Goal: Task Accomplishment & Management: Manage account settings

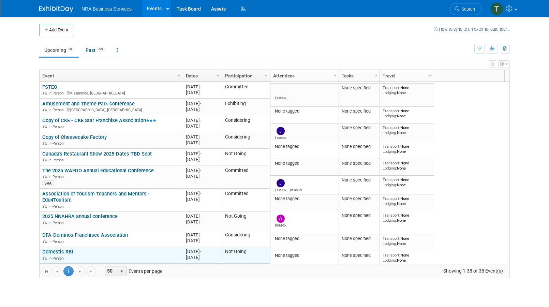
scroll to position [82, 0]
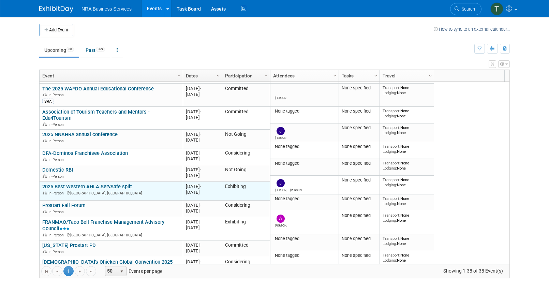
click at [114, 183] on link "2025 Best Western AHLA ServSafe split" at bounding box center [87, 186] width 90 height 6
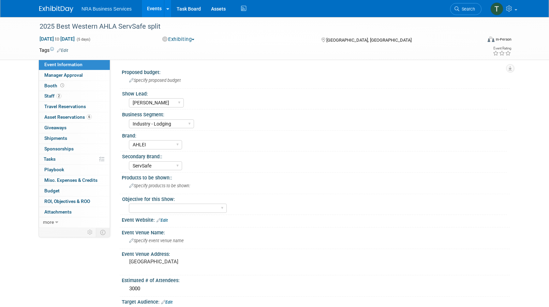
select select "[PERSON_NAME]"
select select "Industry - Lodging"
select select "AHLEI"
select select "ServSafe"
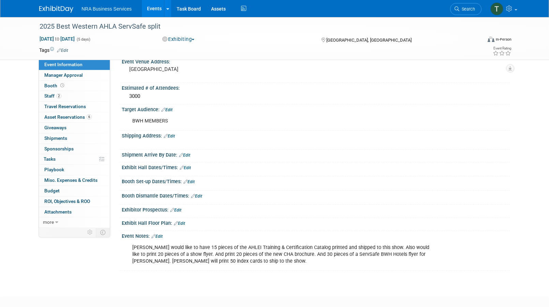
scroll to position [204, 0]
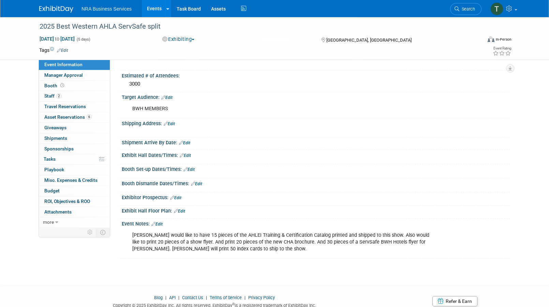
click at [161, 223] on link "Edit" at bounding box center [156, 224] width 11 height 5
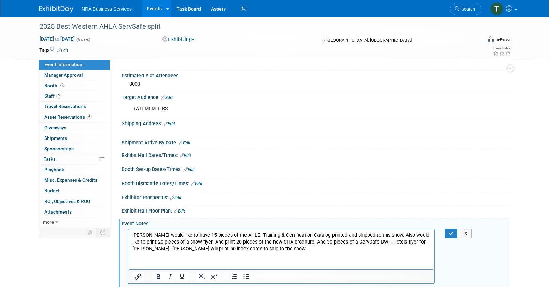
scroll to position [0, 0]
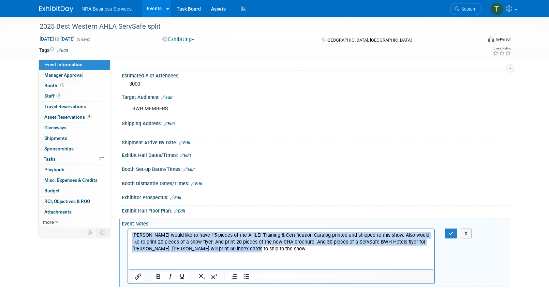
drag, startPoint x: 244, startPoint y: 246, endPoint x: 244, endPoint y: 463, distance: 216.7
click at [128, 234] on html "[PERSON_NAME] would like to have 15 pieces of the AHLEI Training & Certificatio…" at bounding box center [281, 240] width 306 height 23
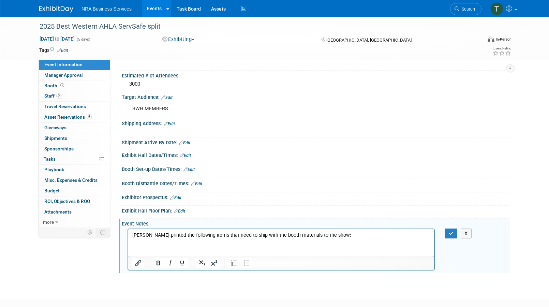
click at [142, 238] on html "Dena printed the following items that need to ship with the booth materials to …" at bounding box center [281, 234] width 306 height 10
click at [147, 238] on html "Dena printed the following items that need to ship with the booth materials to …" at bounding box center [281, 234] width 306 height 10
click at [344, 235] on p "Dena printed the following items that need to ship with the booth materials to …" at bounding box center [281, 234] width 298 height 7
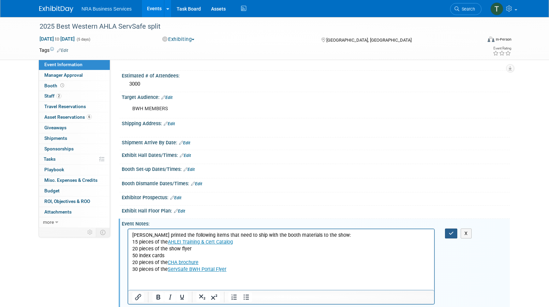
click at [452, 231] on icon "button" at bounding box center [450, 233] width 5 height 5
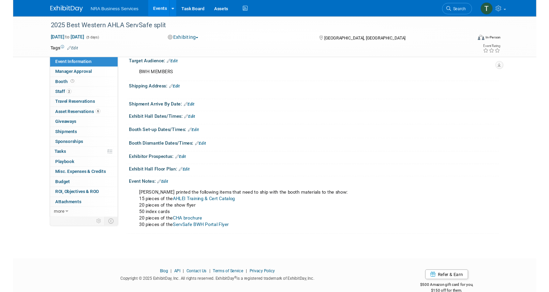
scroll to position [250, 0]
